Goal: Find contact information: Find contact information

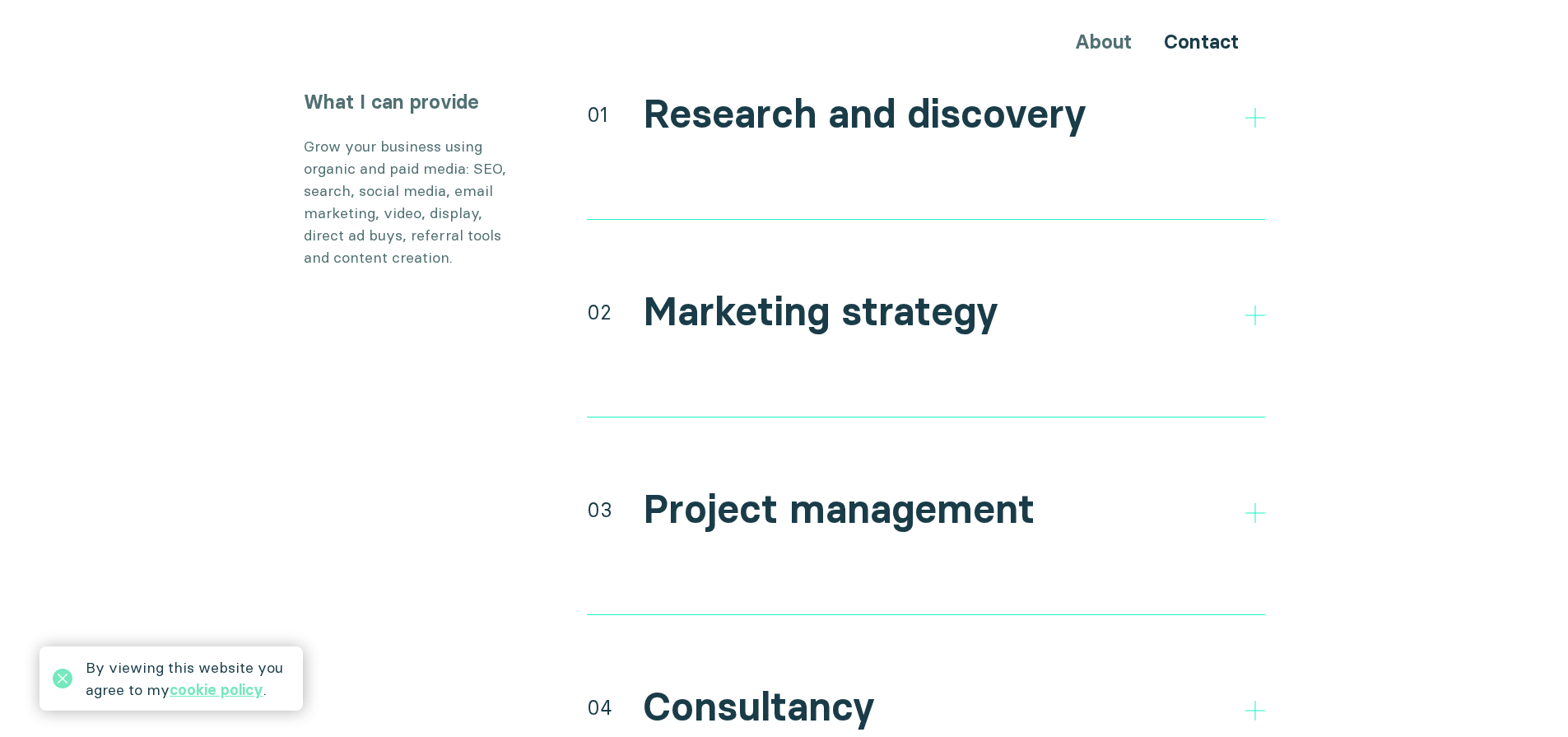
scroll to position [2855, 0]
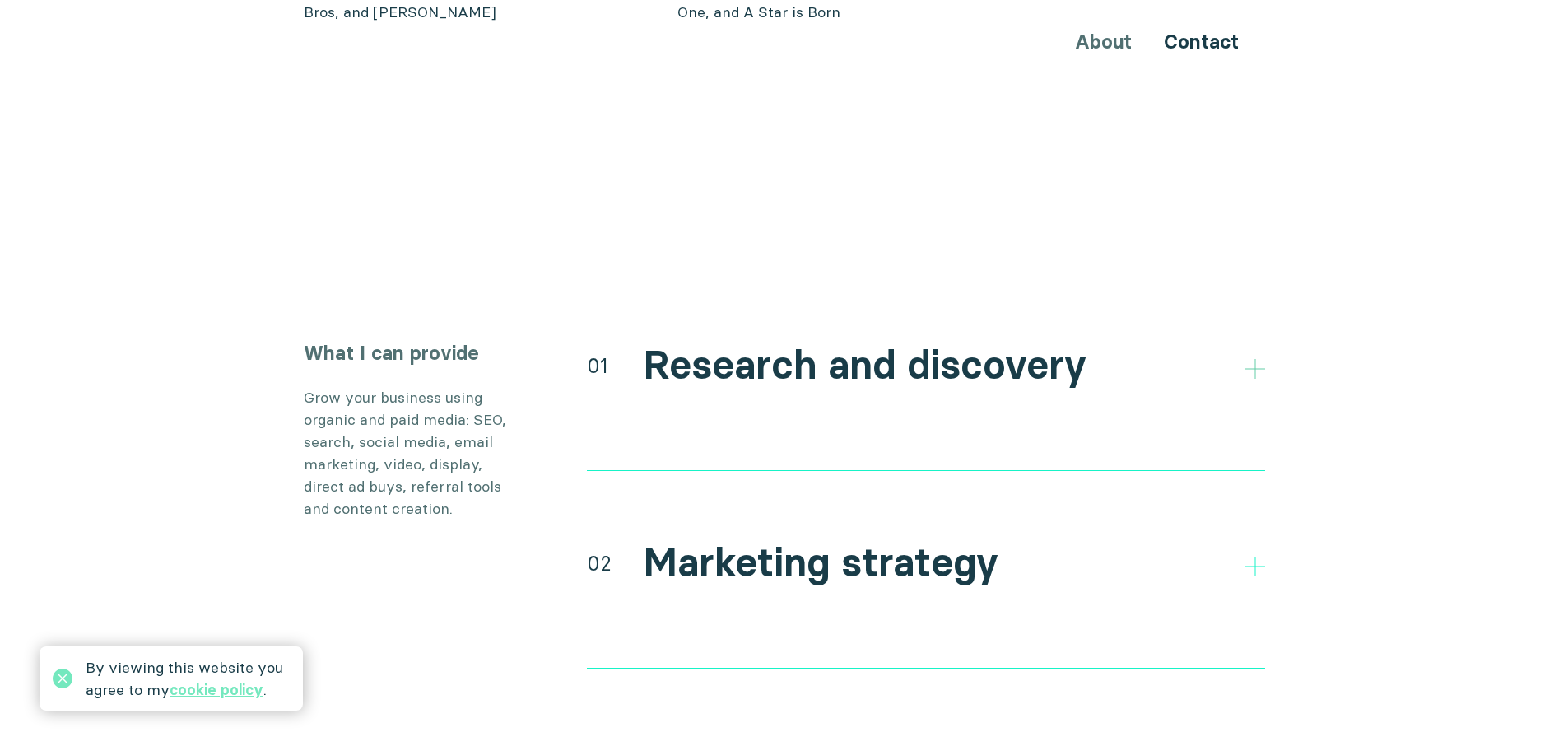
click at [1263, 359] on icon at bounding box center [1255, 369] width 20 height 20
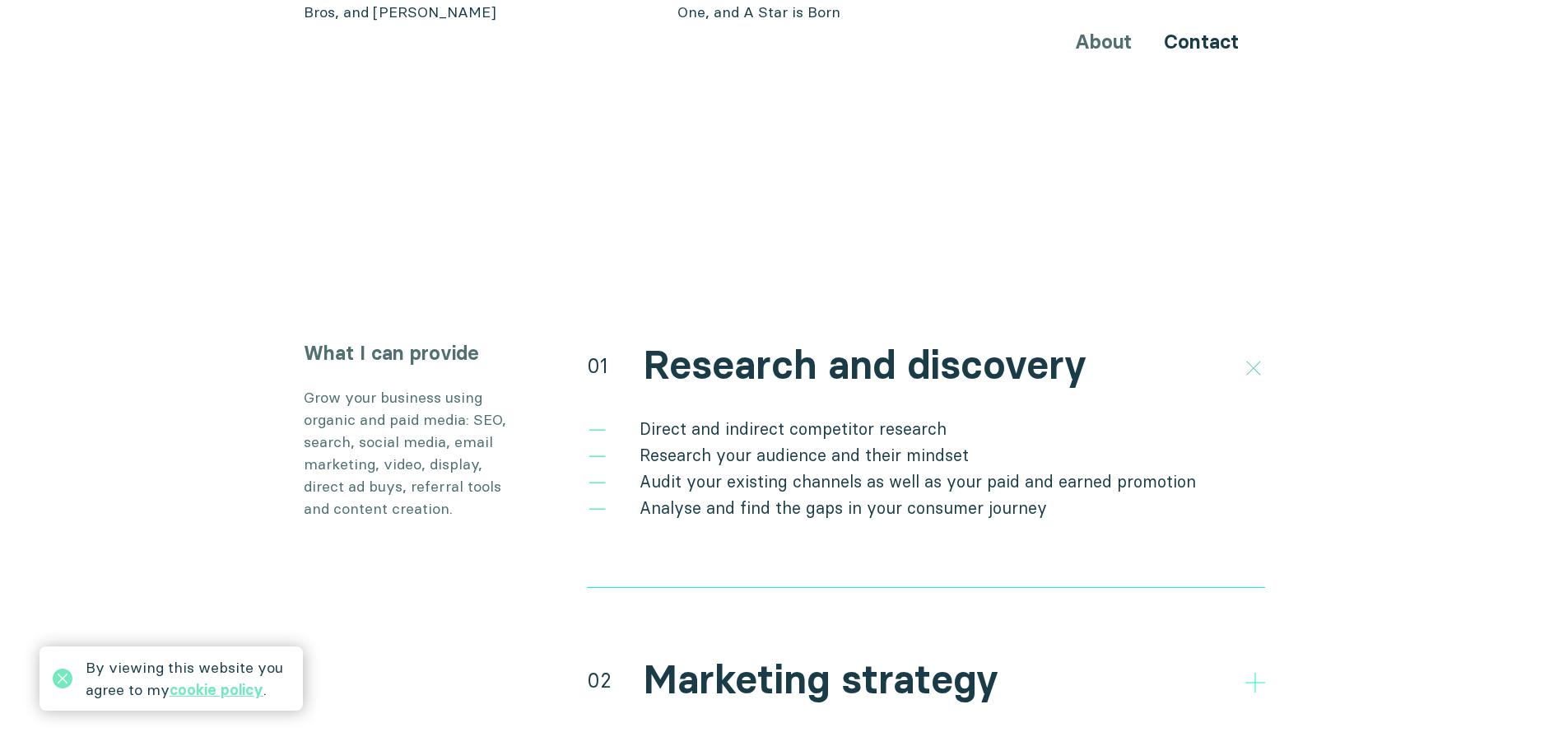
click at [1251, 354] on icon at bounding box center [1253, 367] width 28 height 28
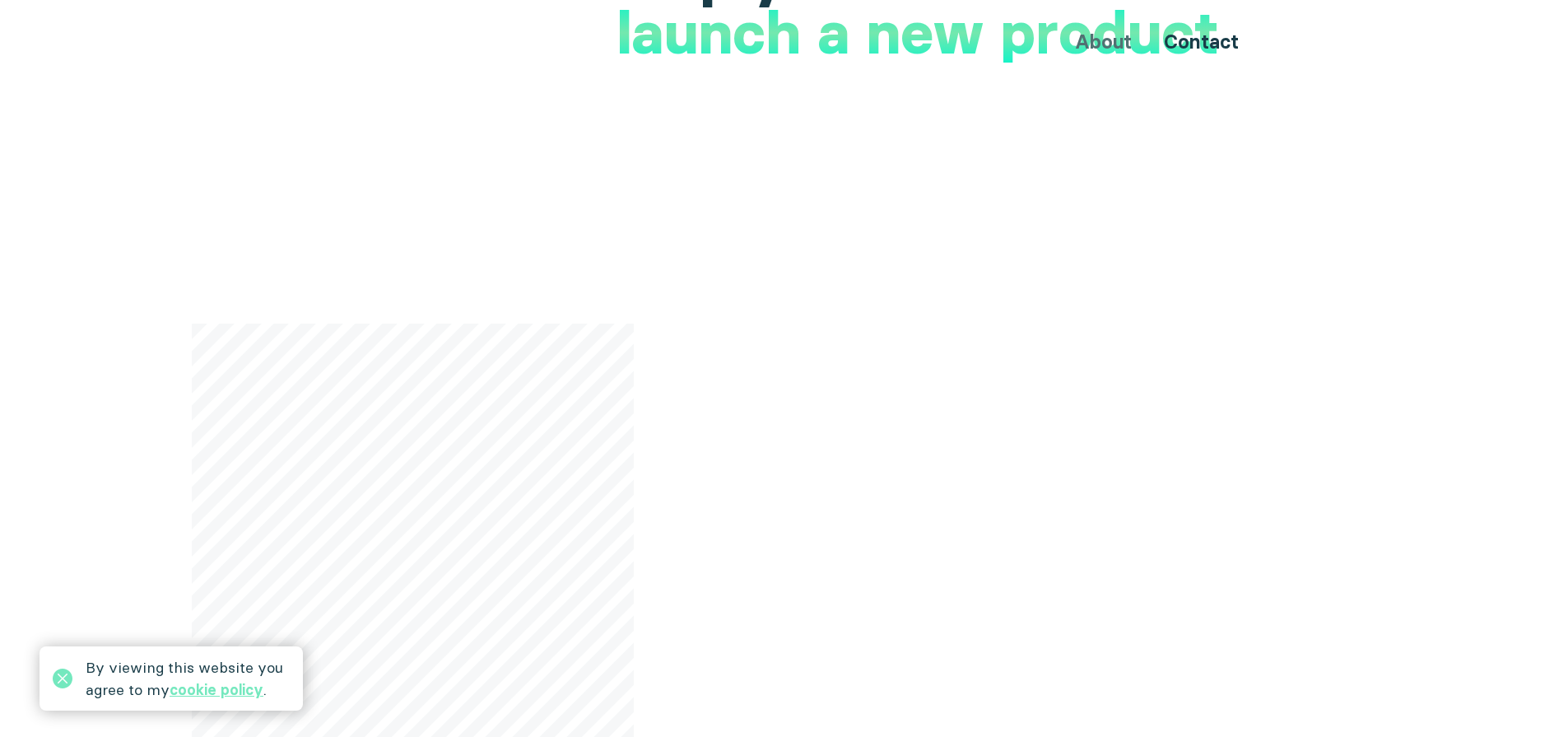
scroll to position [0, 0]
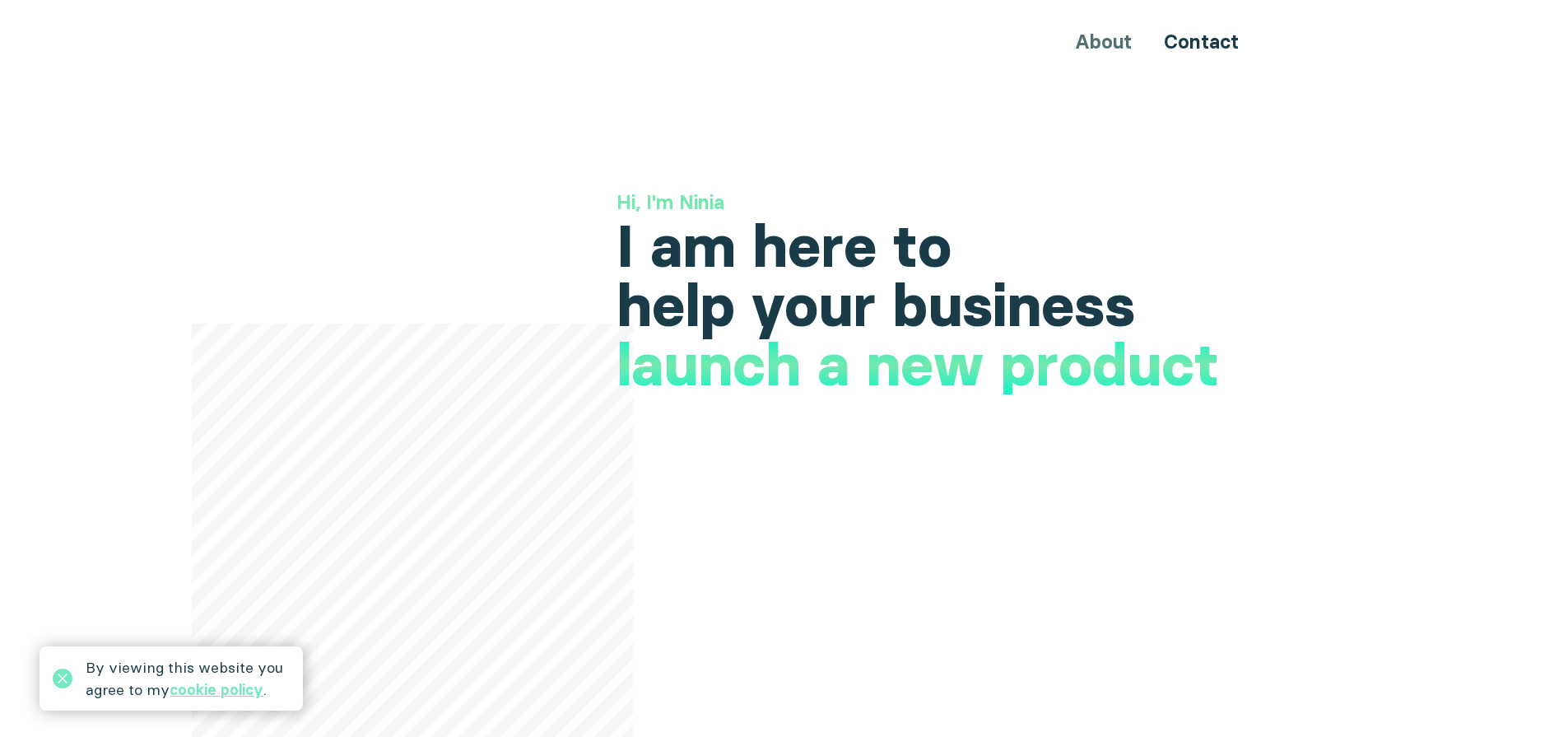
click at [1122, 38] on div "About Contact" at bounding box center [784, 42] width 988 height 30
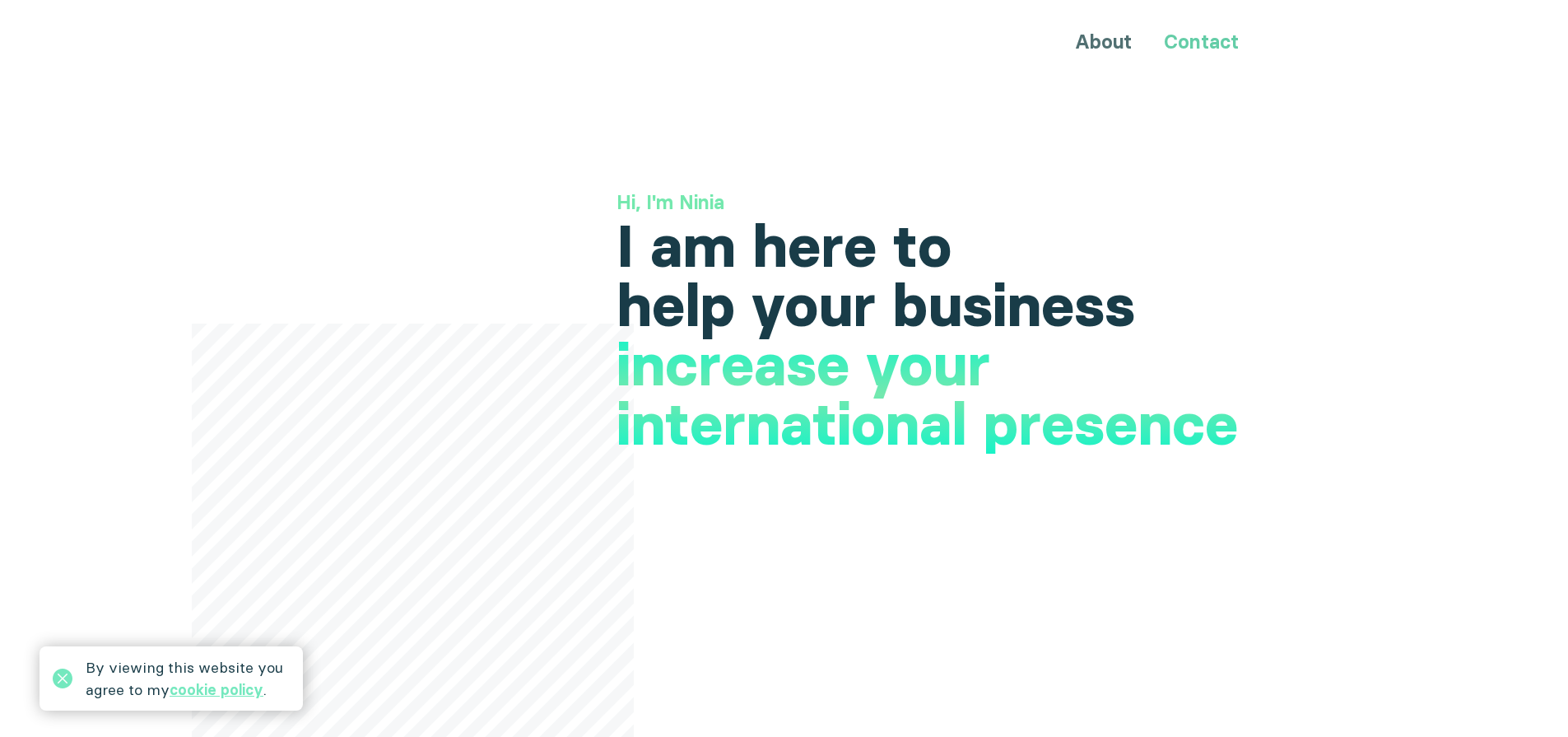
click at [1172, 47] on link "Contact" at bounding box center [1202, 41] width 75 height 24
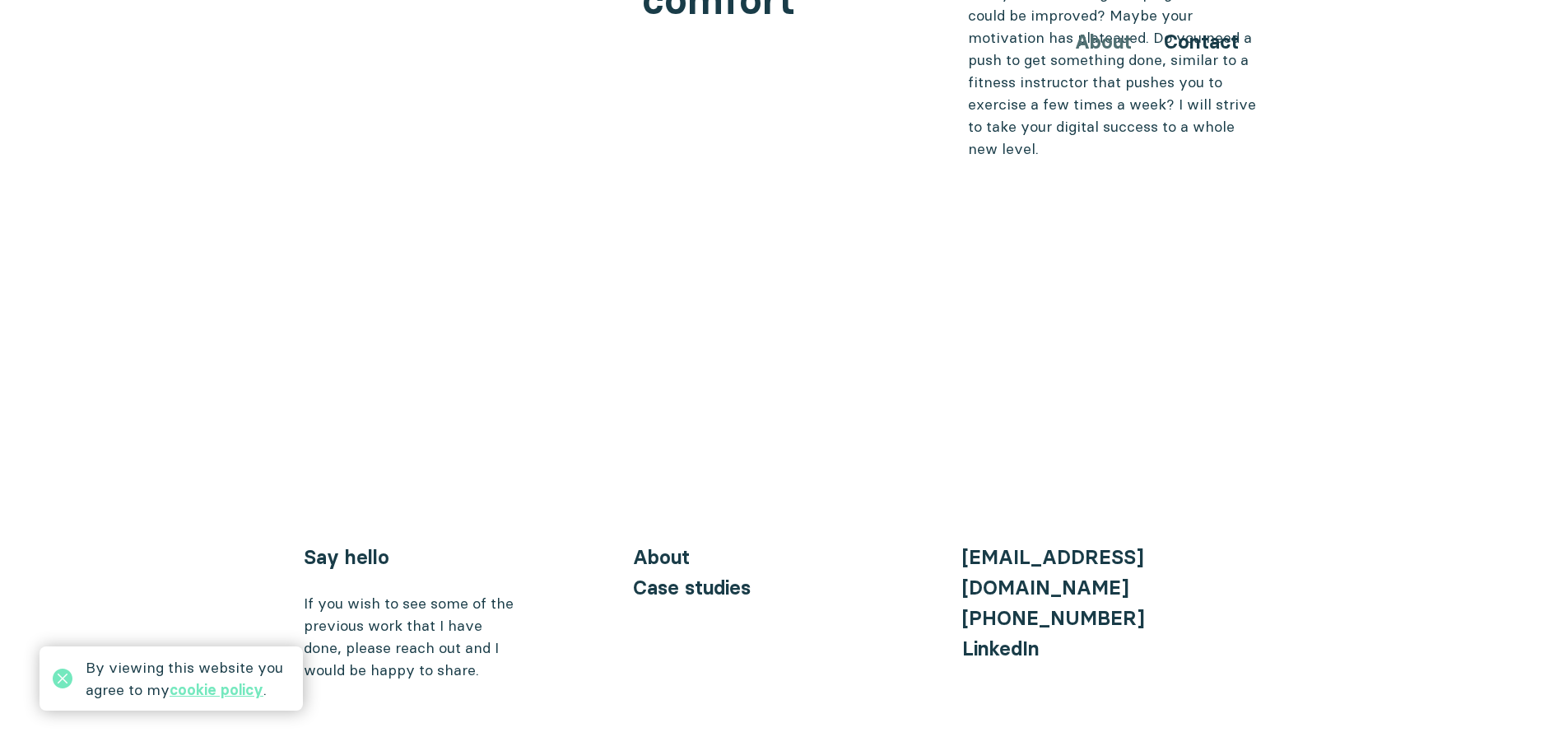
scroll to position [6730, 0]
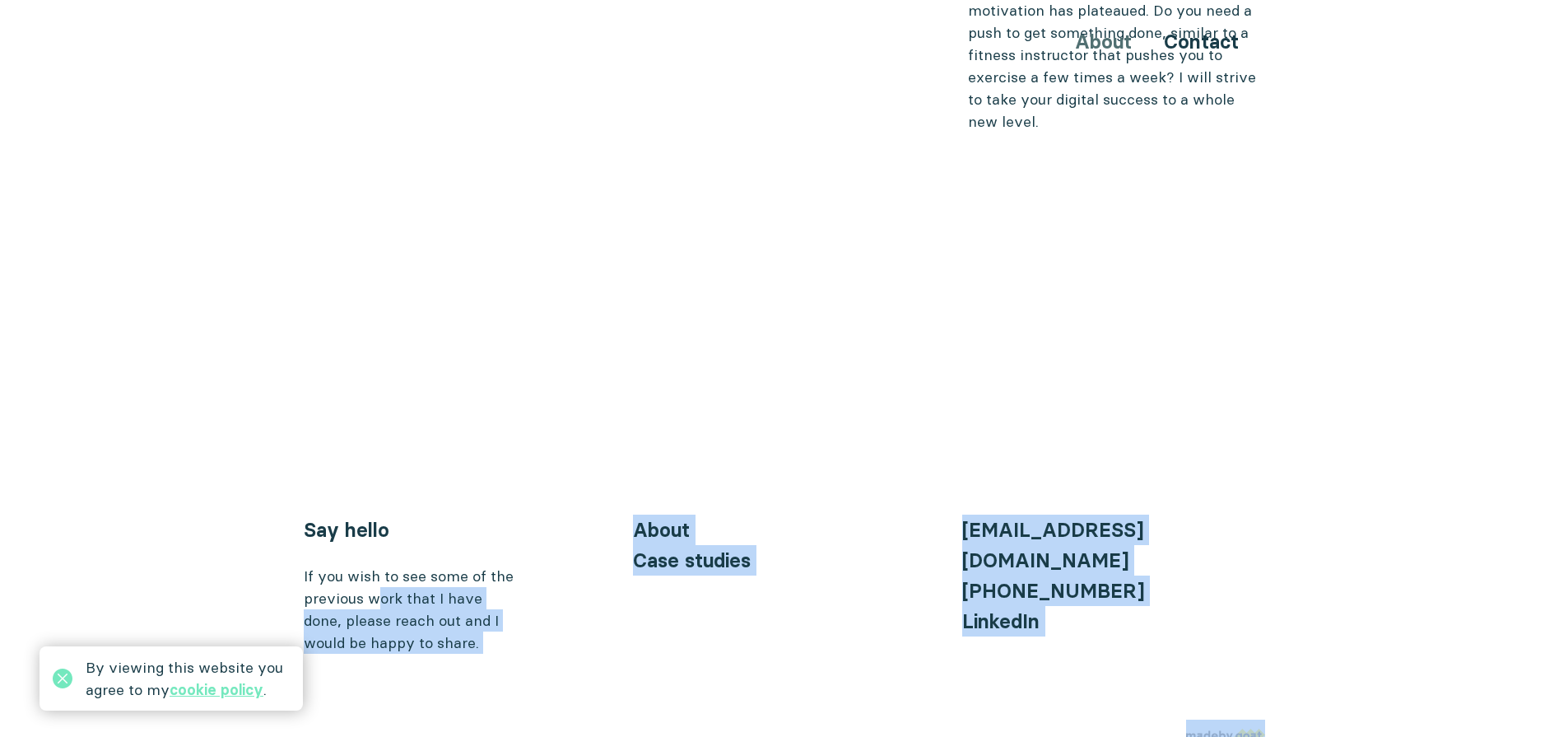
drag, startPoint x: 380, startPoint y: 553, endPoint x: 495, endPoint y: 615, distance: 130.6
click at [495, 615] on footer "By viewing this website you agree to my cookie policy . Say hello If you wish t…" at bounding box center [784, 632] width 988 height 235
click at [509, 591] on div "If you wish to see some of the previous work that I have done, please reach out…" at bounding box center [411, 609] width 214 height 89
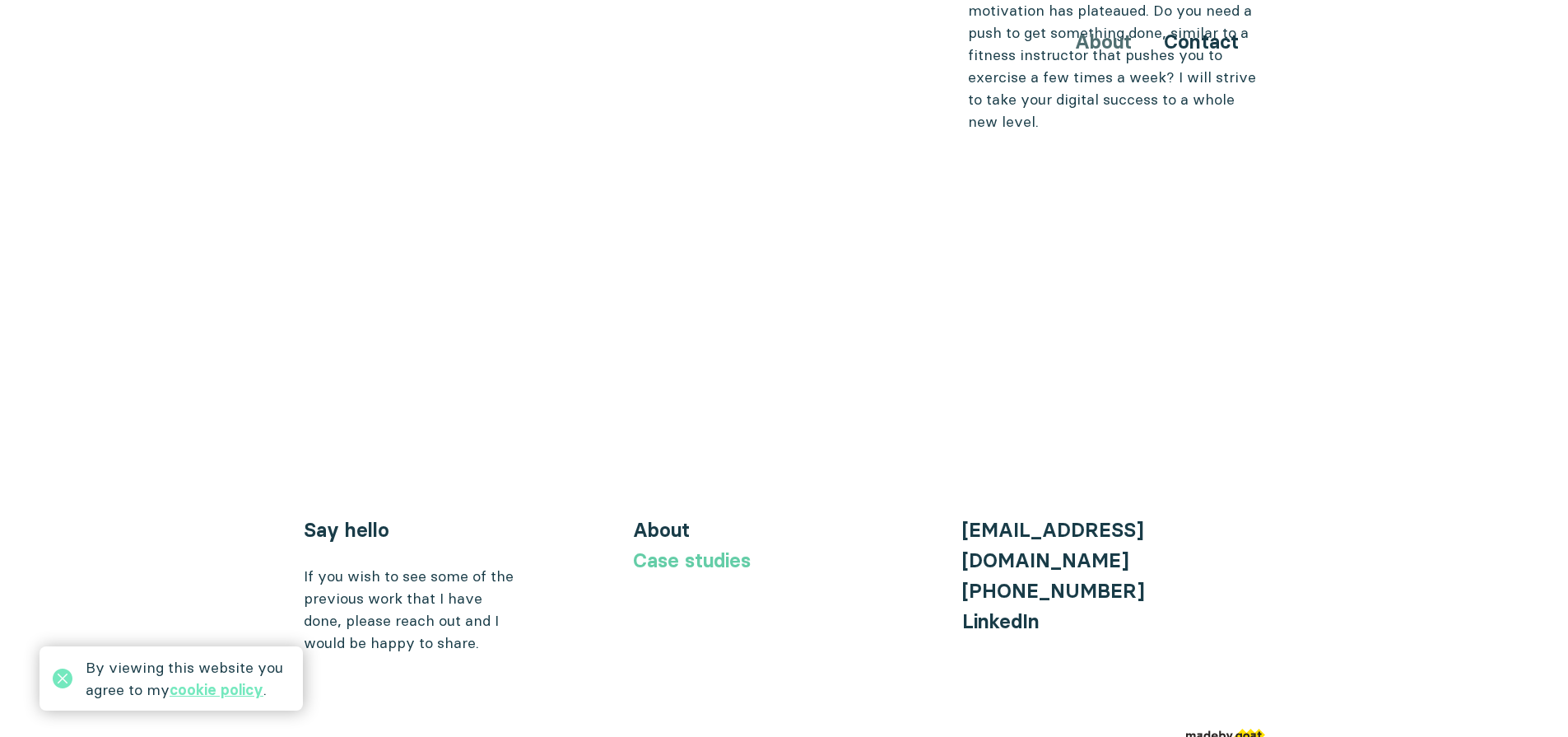
click at [675, 549] on link "Case studies" at bounding box center [692, 560] width 118 height 24
click at [1010, 609] on link "LinkedIn" at bounding box center [1001, 621] width 78 height 24
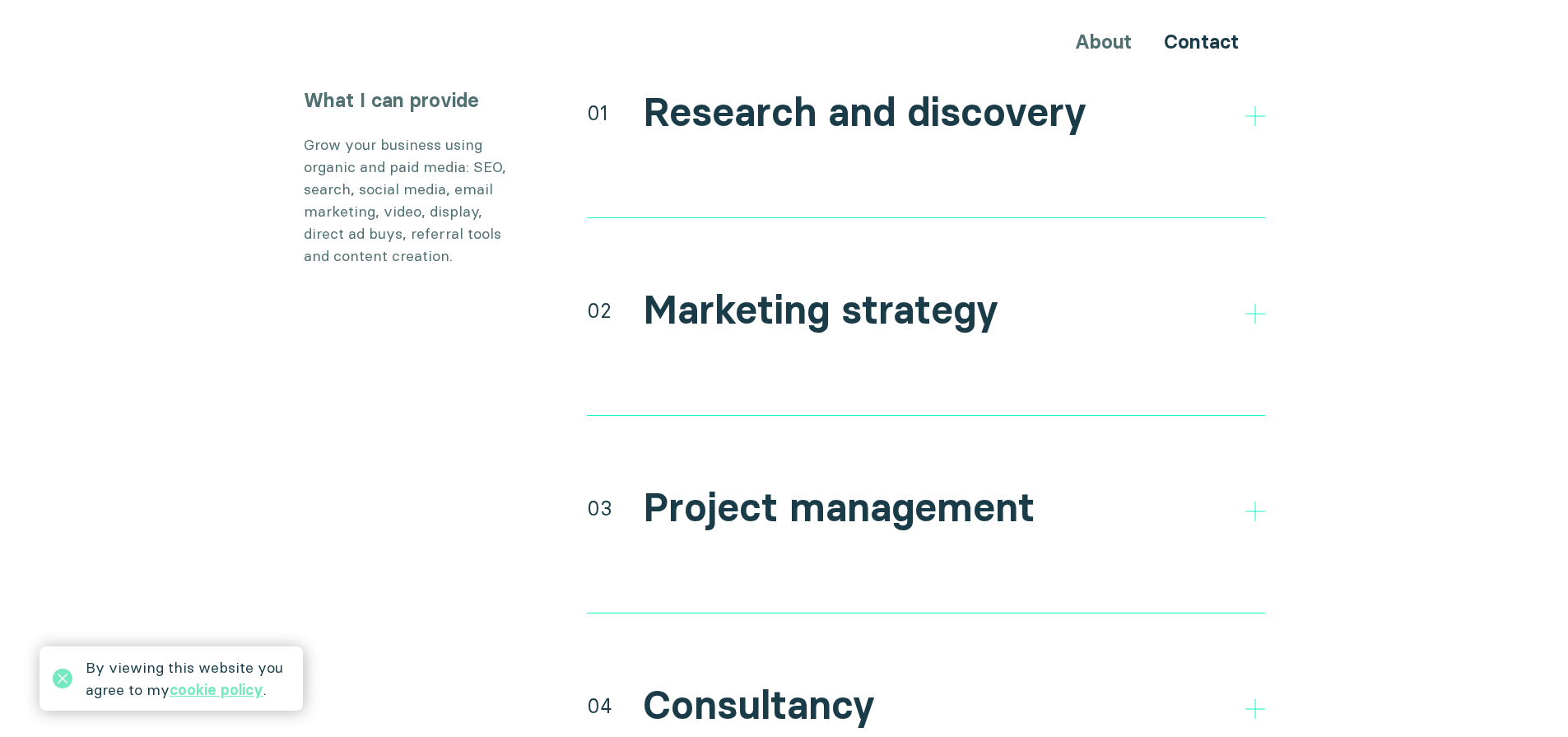
scroll to position [2935, 0]
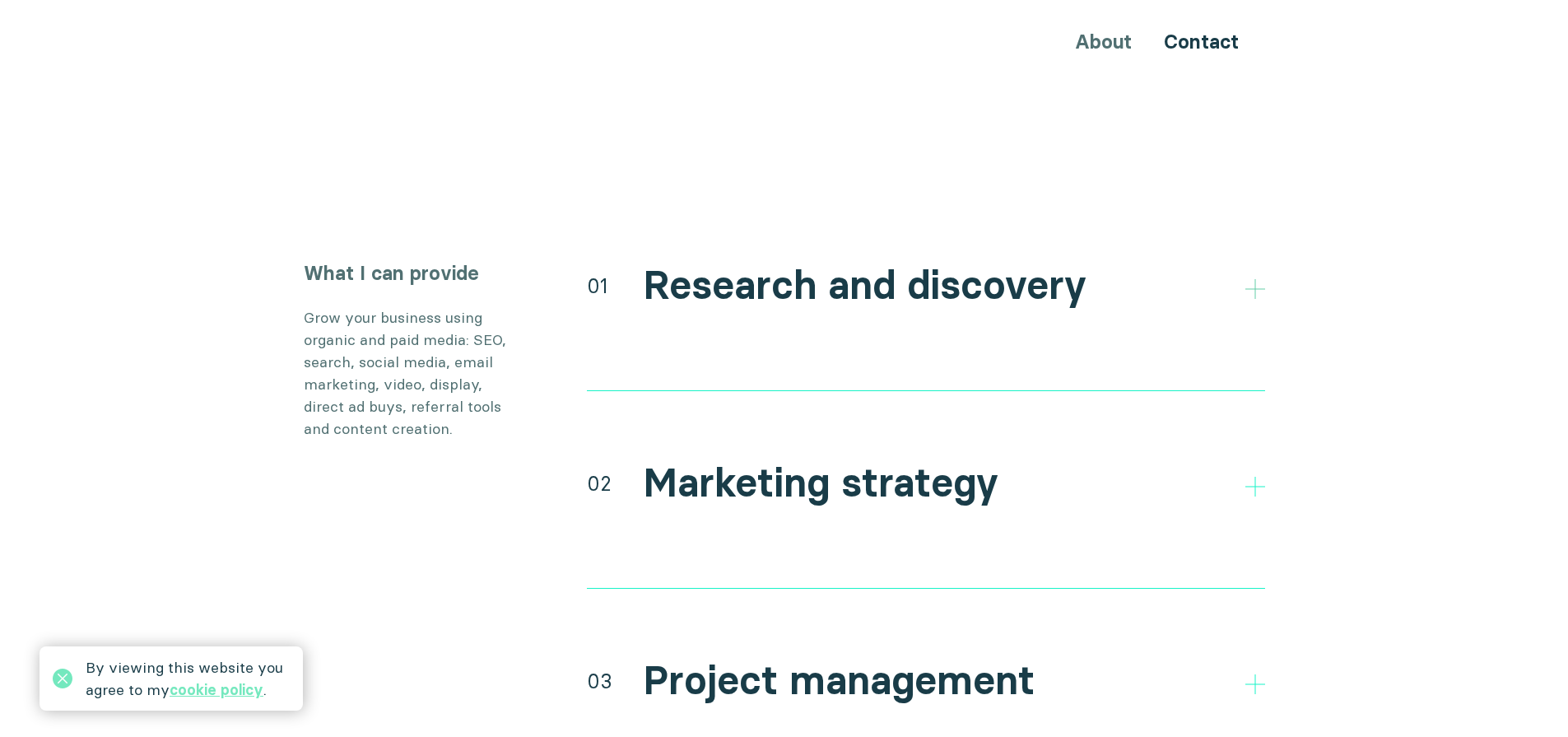
click at [1248, 280] on icon at bounding box center [1255, 289] width 20 height 20
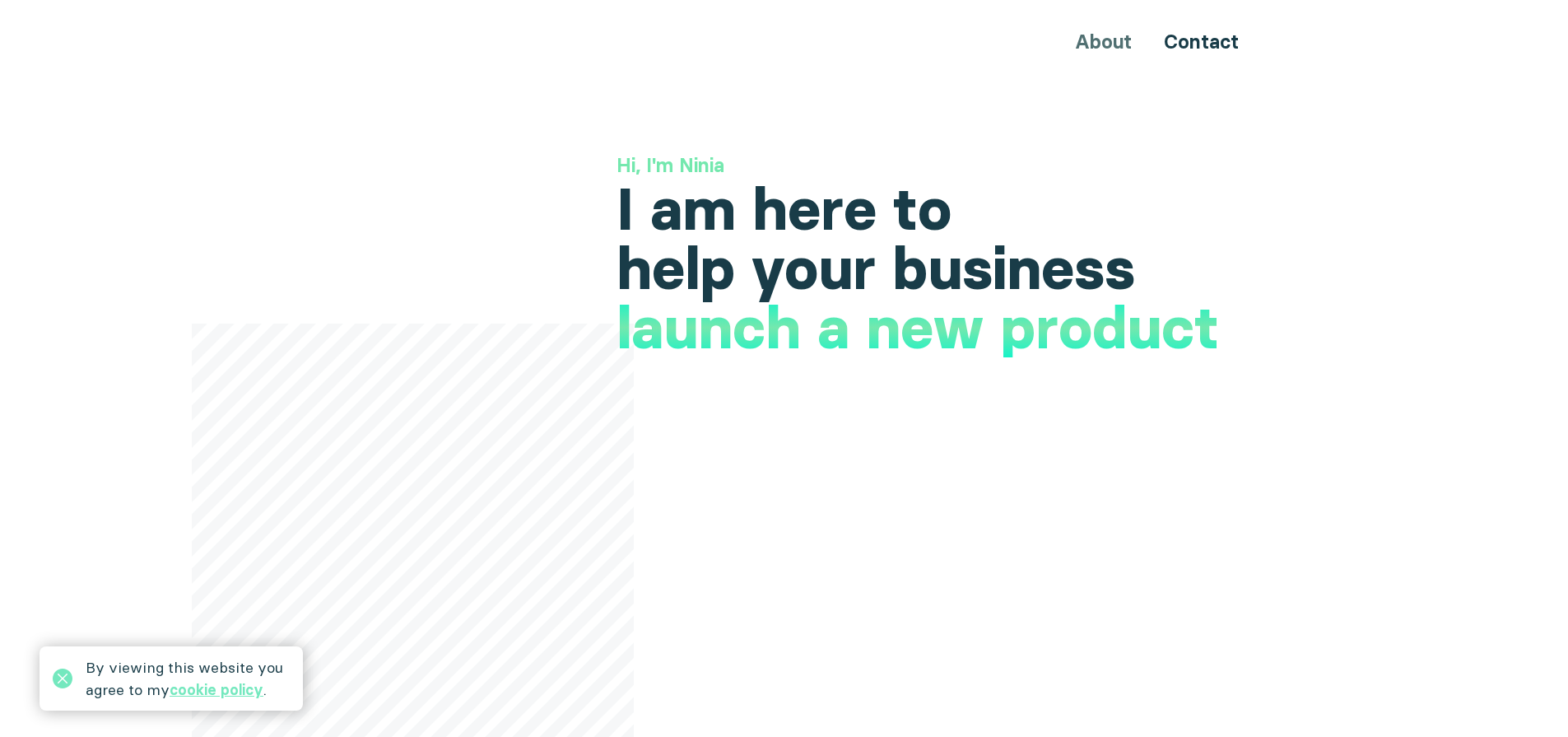
scroll to position [0, 0]
